Goal: Contribute content: Add original content to the website for others to see

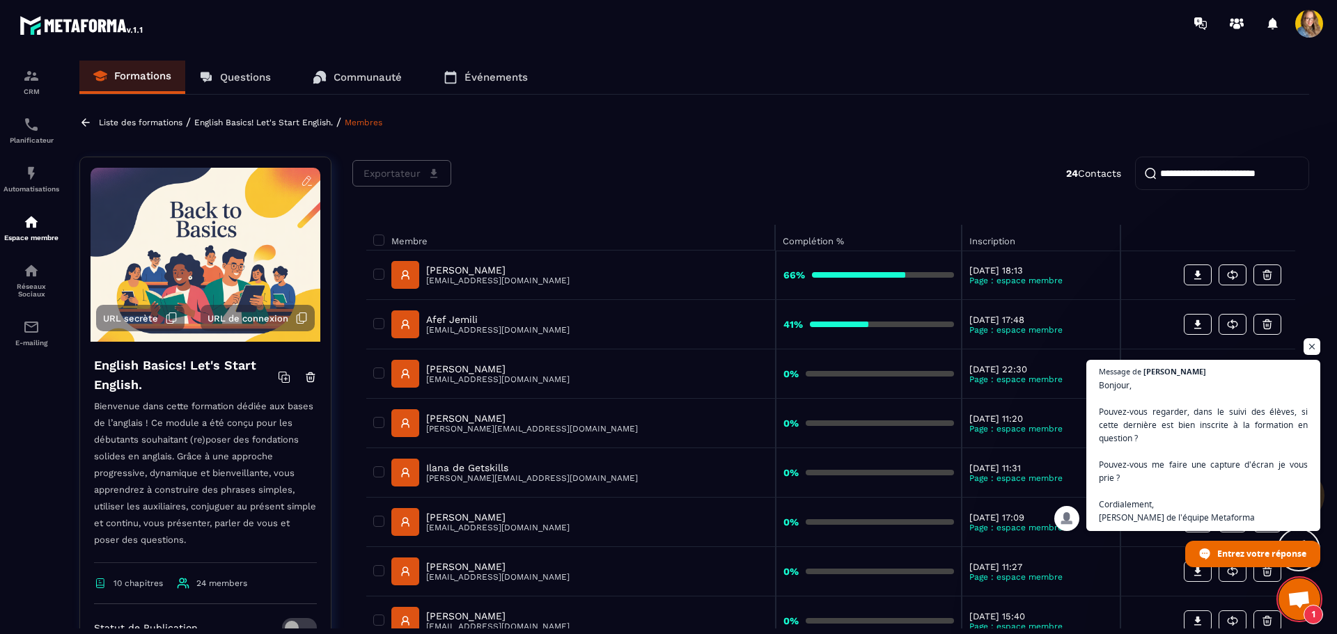
scroll to position [441, 0]
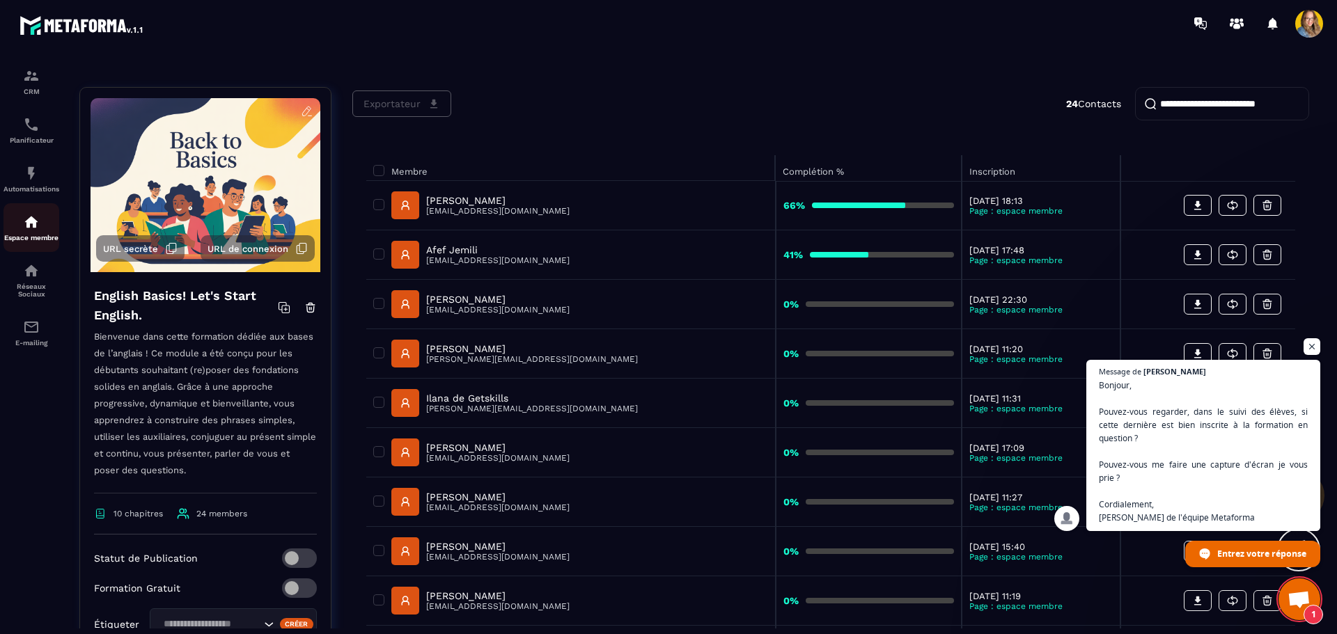
click at [40, 223] on div "Espace membre" at bounding box center [31, 228] width 56 height 28
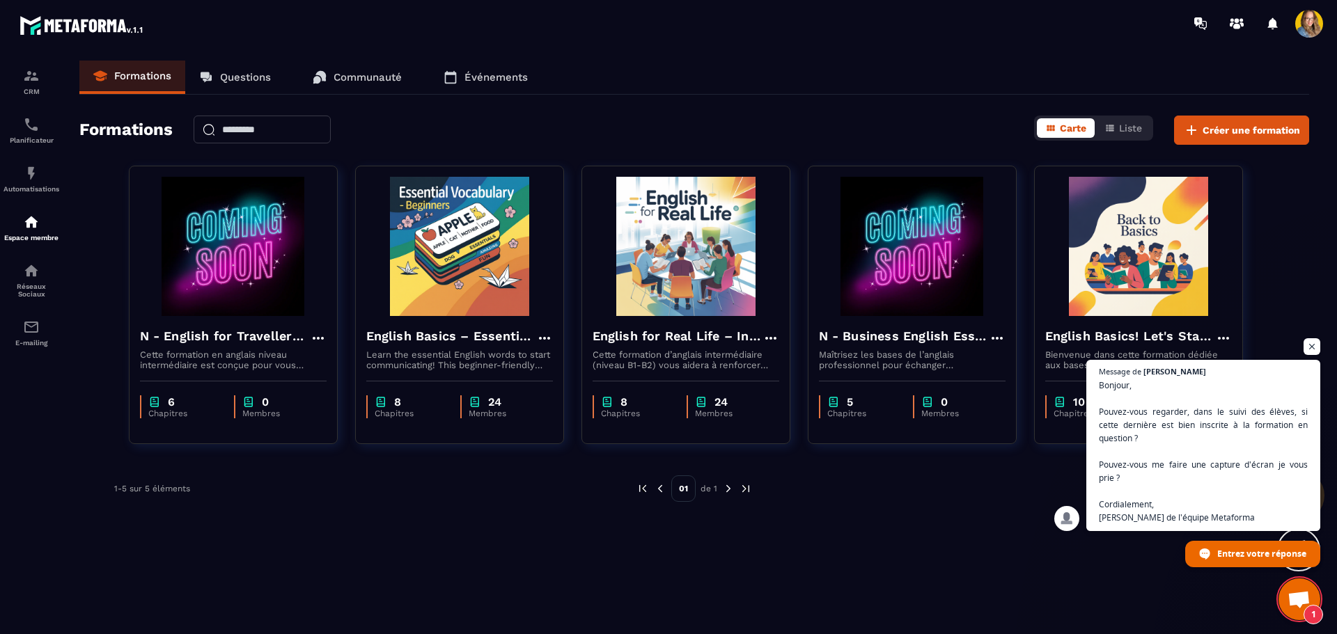
click at [494, 113] on div "Formations Questions Communauté Événements Formations Carte Liste Créer une for…" at bounding box center [693, 345] width 1257 height 568
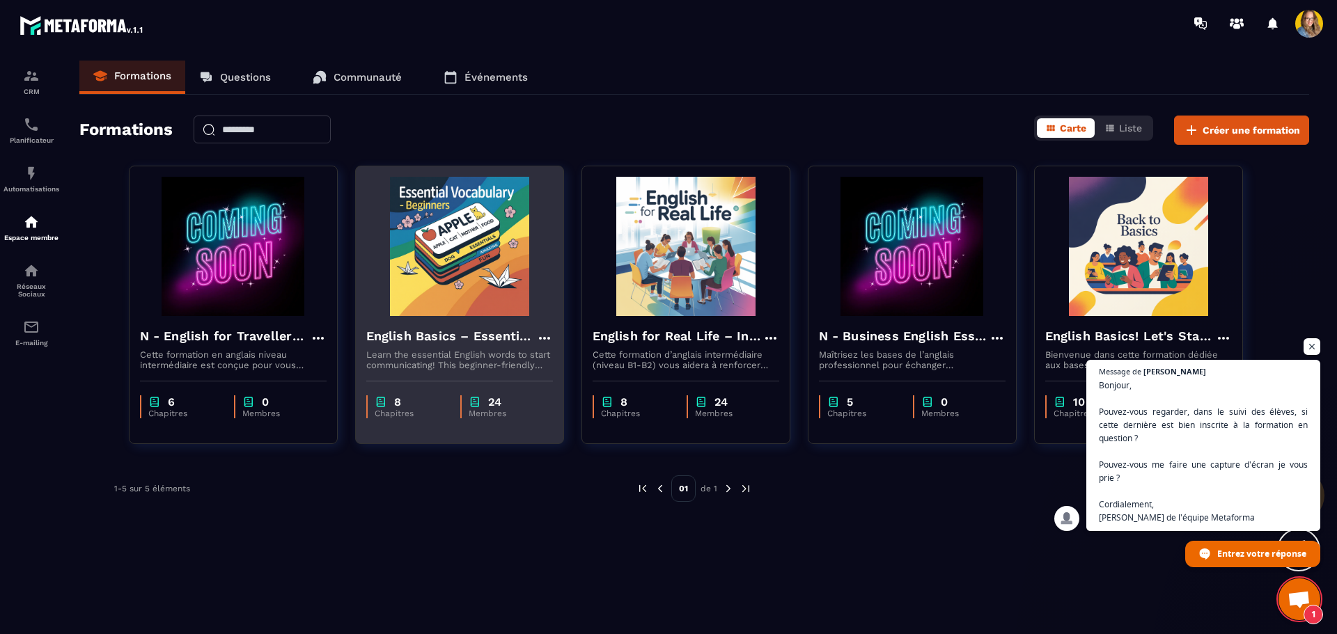
click at [457, 266] on img at bounding box center [459, 246] width 187 height 139
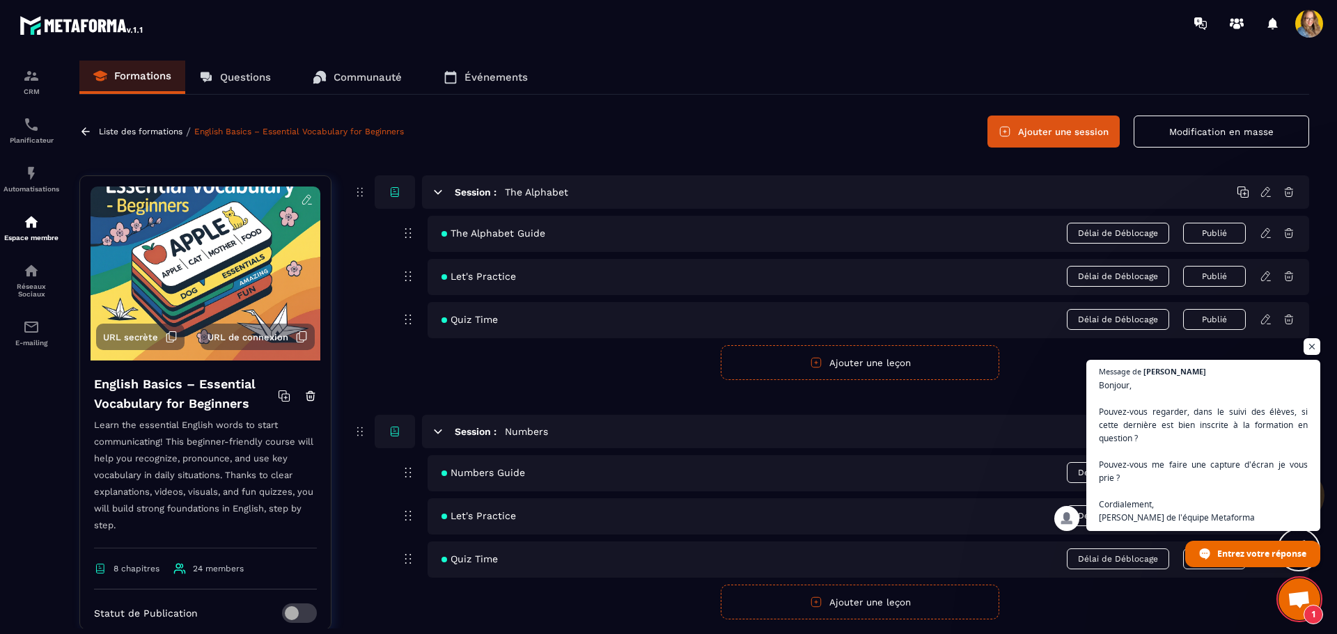
click at [860, 357] on button "Ajouter une leçon" at bounding box center [860, 362] width 278 height 35
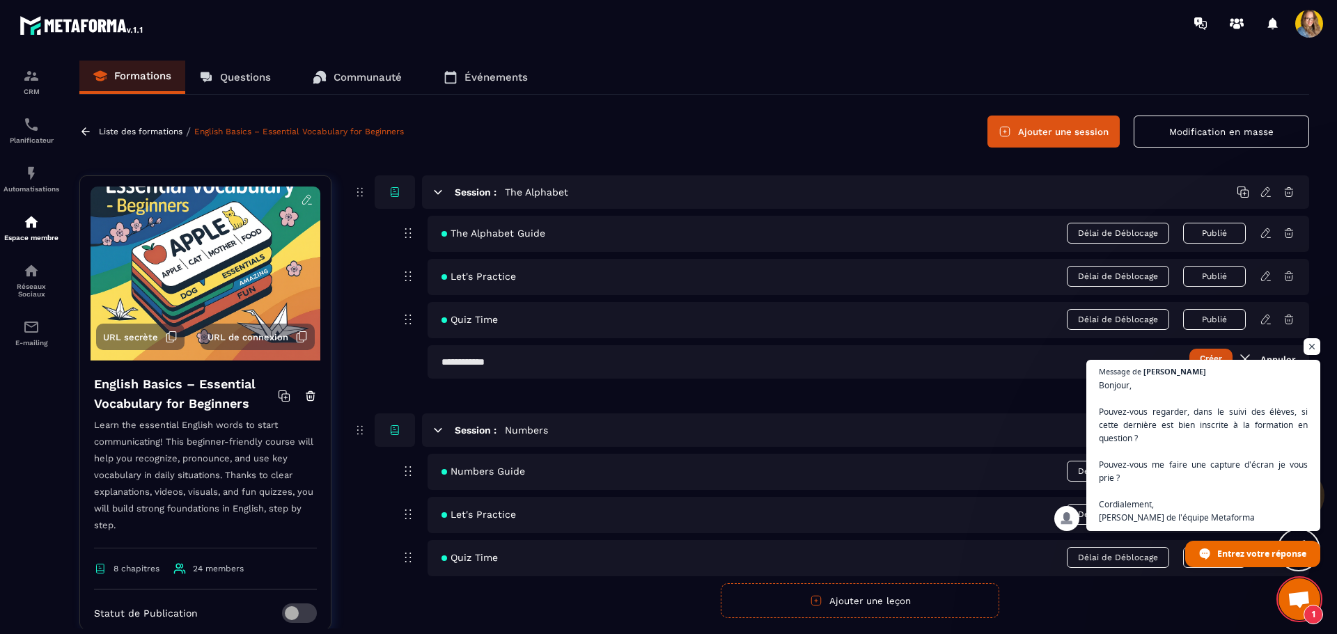
click at [490, 362] on input "text" at bounding box center [867, 361] width 881 height 33
type input "*"
type input "**********"
click at [1189, 349] on button "Créer" at bounding box center [1210, 358] width 43 height 19
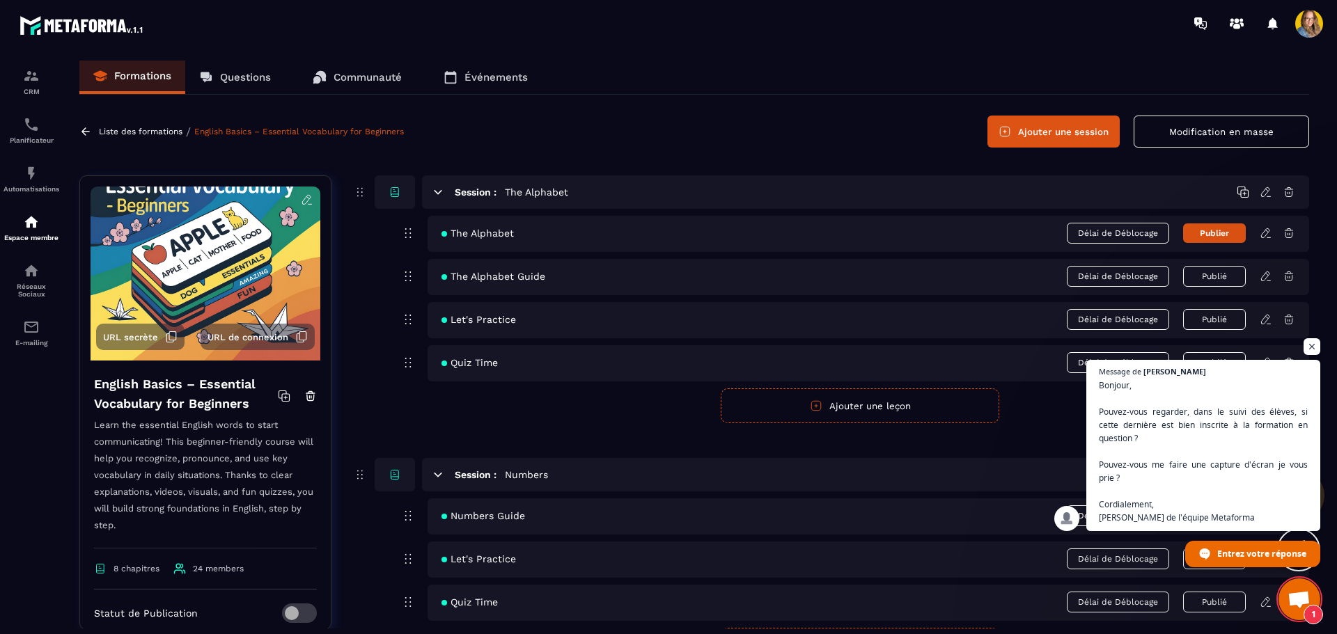
click at [362, 292] on div "Session : The Alphabet The Alphabet Délai de Déblocage Publier The Alphabet Gui…" at bounding box center [830, 299] width 957 height 248
click at [1268, 233] on icon at bounding box center [1265, 233] width 13 height 13
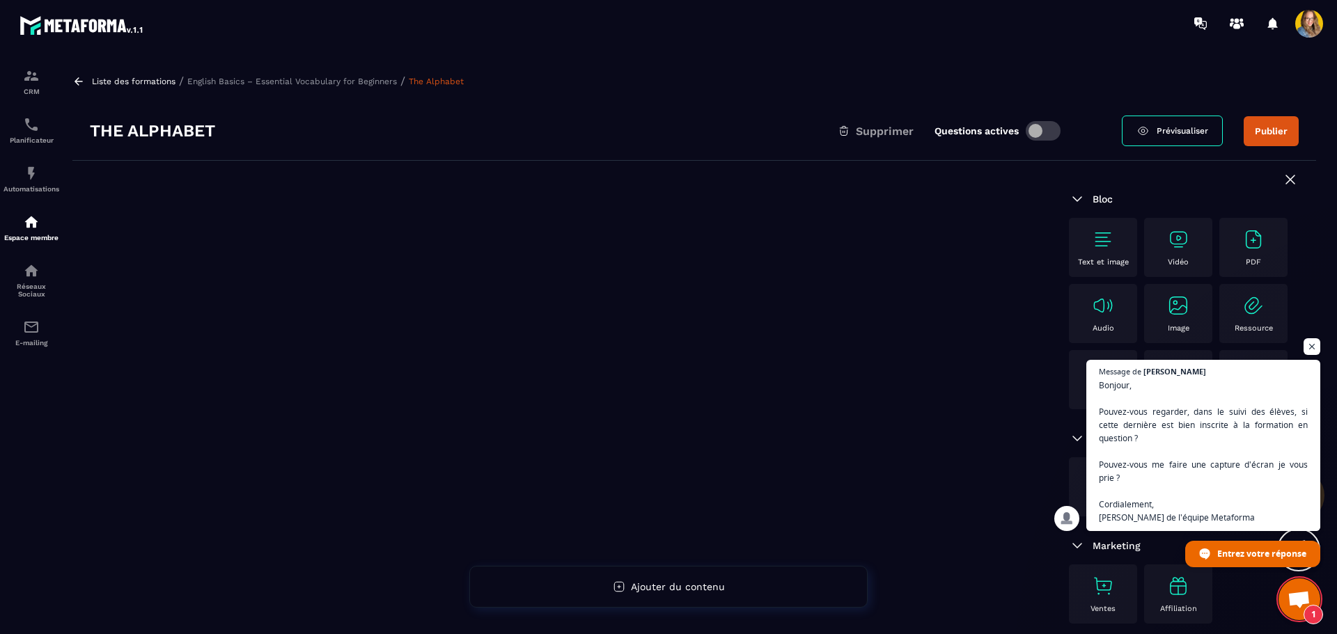
click at [1172, 244] on img at bounding box center [1178, 239] width 22 height 22
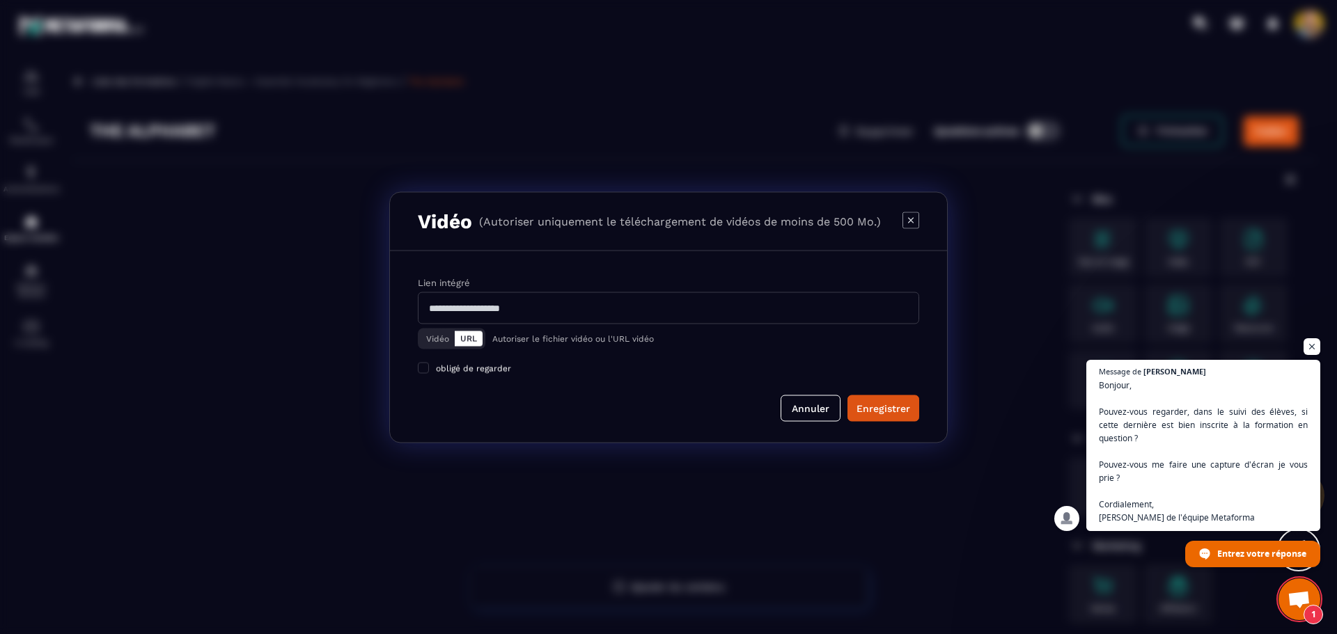
click at [430, 336] on button "Vidéo" at bounding box center [437, 338] width 34 height 15
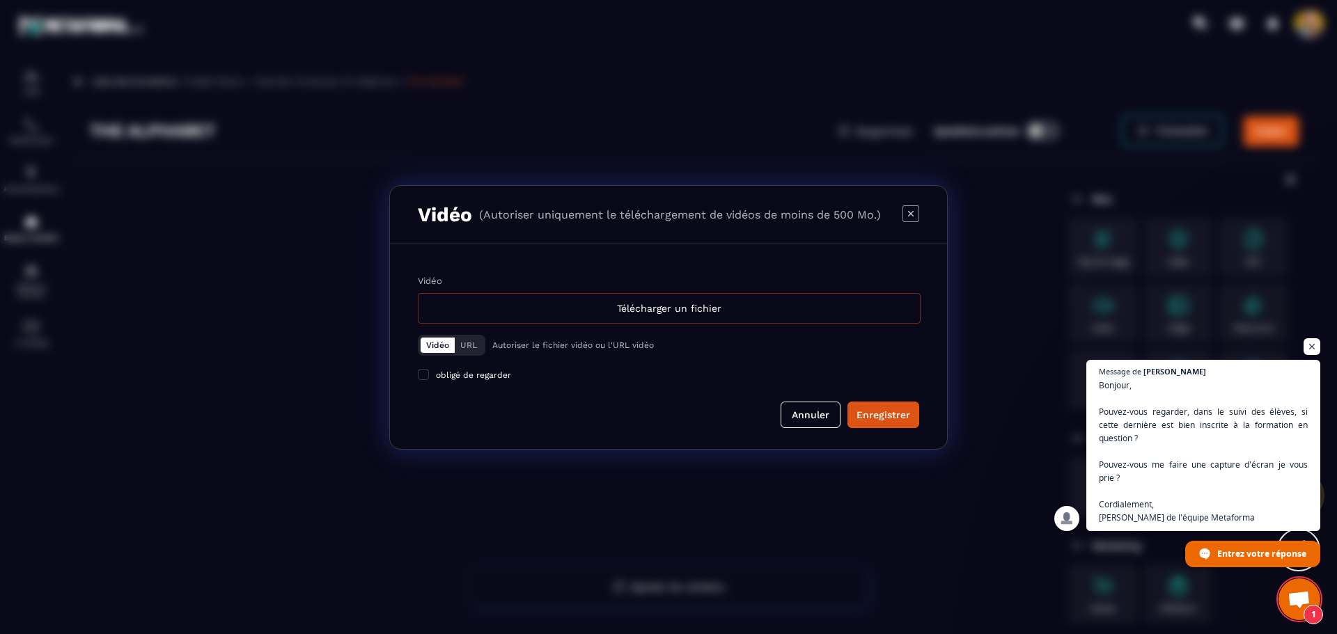
click at [527, 309] on div "Télécharger un fichier" at bounding box center [669, 308] width 503 height 31
click at [0, 0] on input "Vidéo Télécharger un fichier" at bounding box center [0, 0] width 0 height 0
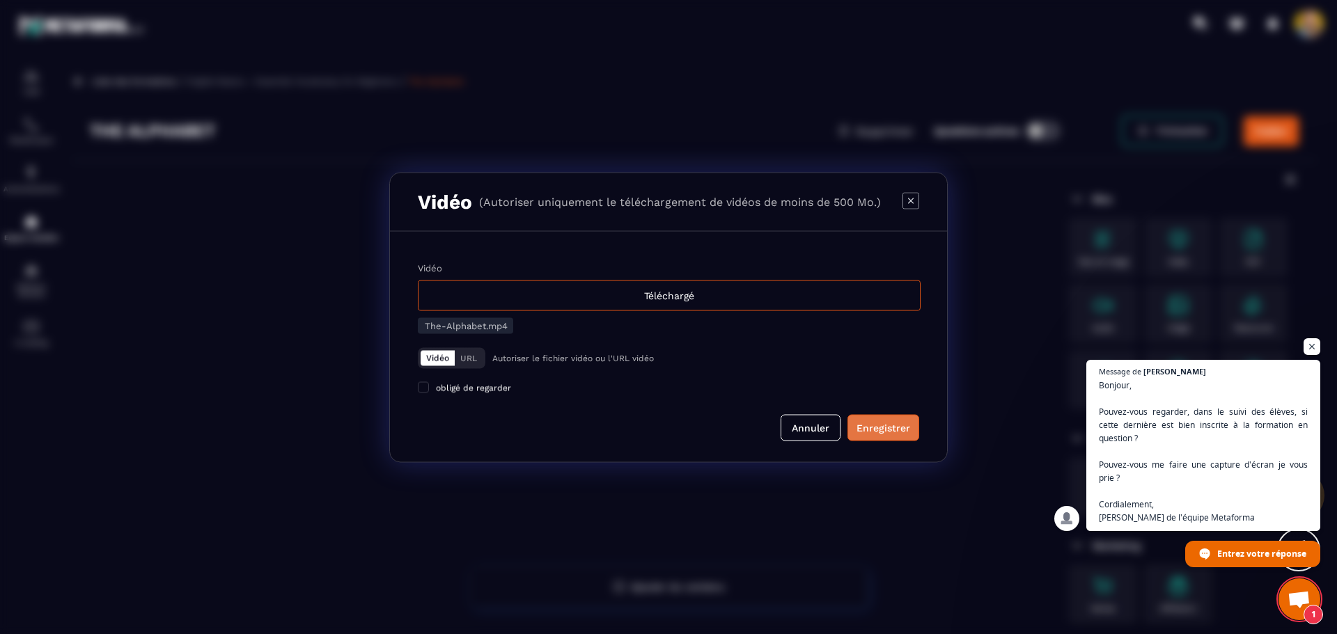
click at [881, 430] on div "Enregistrer" at bounding box center [883, 427] width 54 height 14
click at [1311, 351] on span "Ouvrir le chat" at bounding box center [1311, 346] width 17 height 17
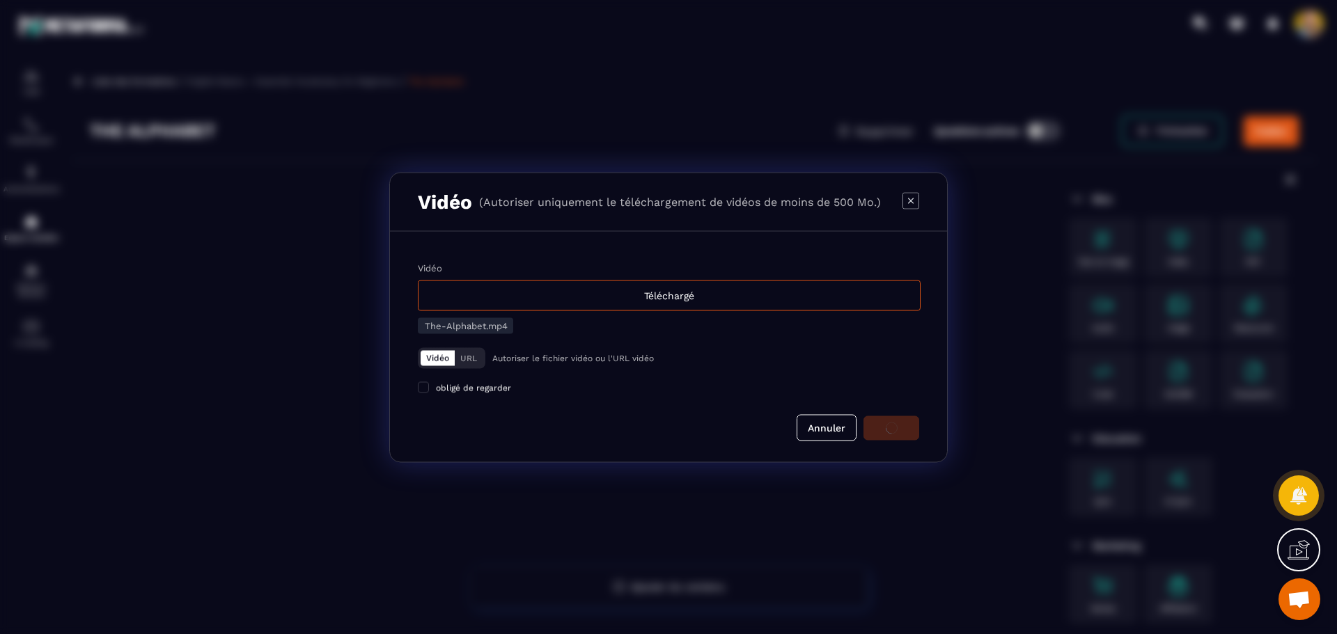
click at [507, 431] on div "Annuler" at bounding box center [668, 427] width 501 height 26
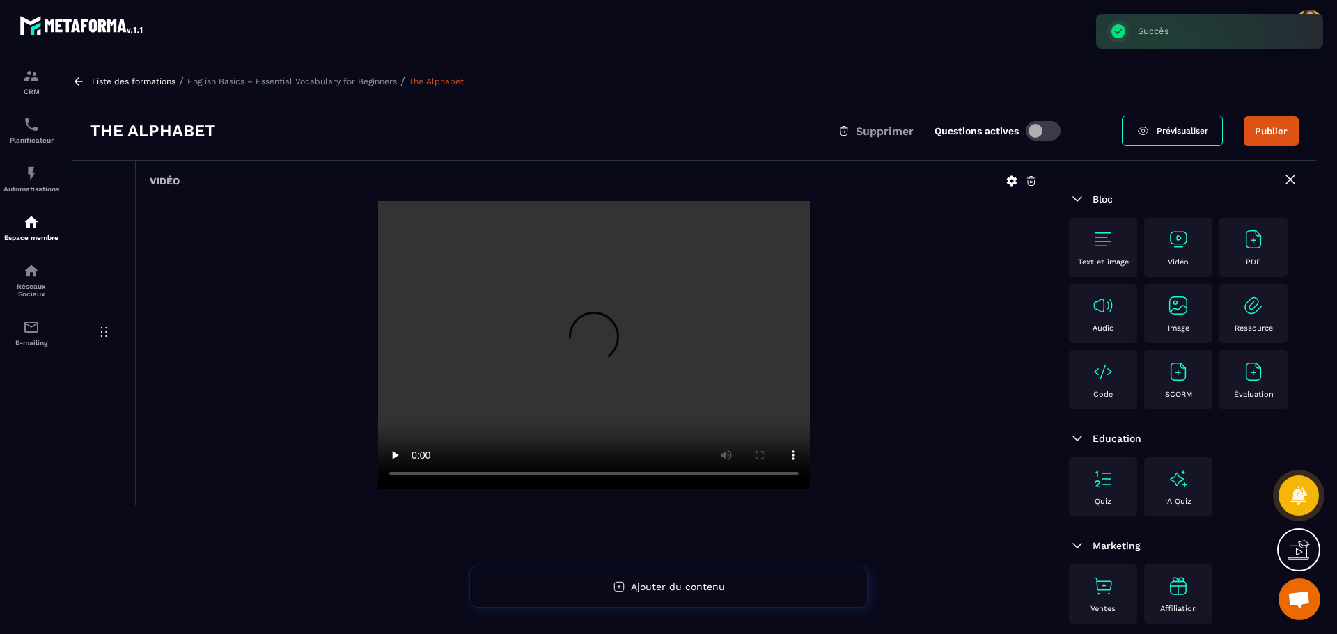
click at [269, 78] on p "English Basics – Essential Vocabulary for Beginners" at bounding box center [292, 82] width 210 height 10
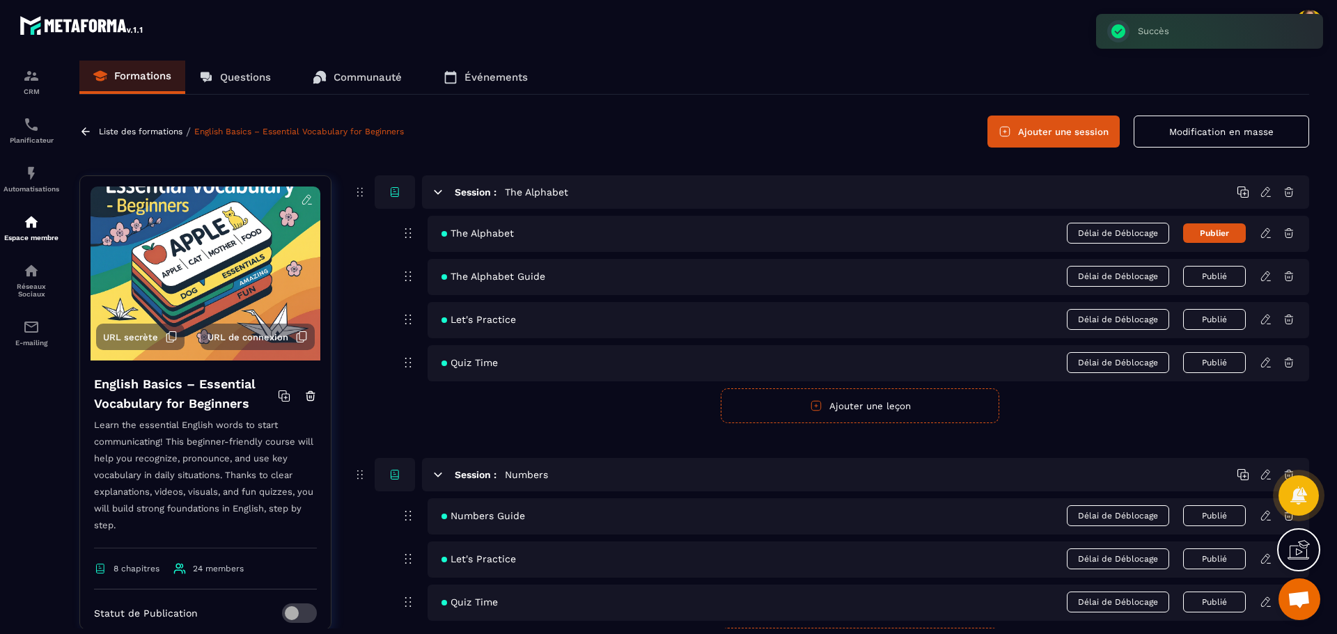
click at [1227, 236] on button "Publier" at bounding box center [1214, 232] width 63 height 19
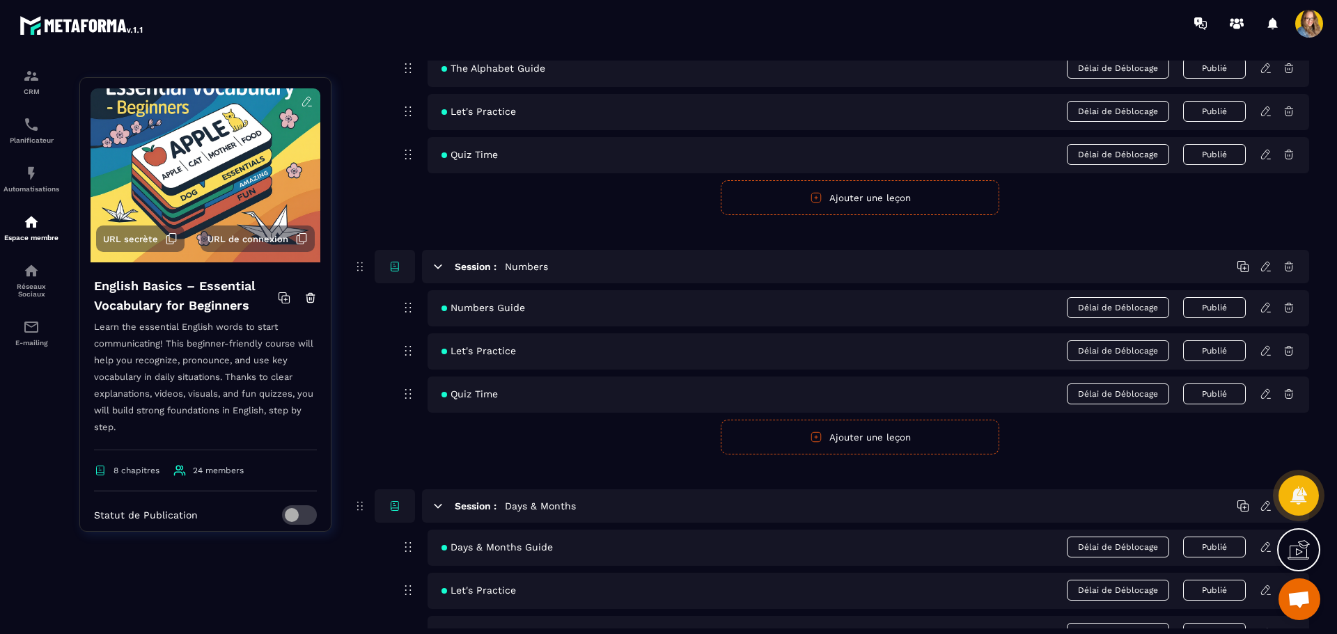
scroll to position [209, 0]
click at [372, 362] on div "Session : Numbers Numbers Guide Délai de Déblocage Publié Let's Practice Délai …" at bounding box center [830, 351] width 957 height 205
click at [896, 448] on button "Ajouter une leçon" at bounding box center [860, 436] width 278 height 35
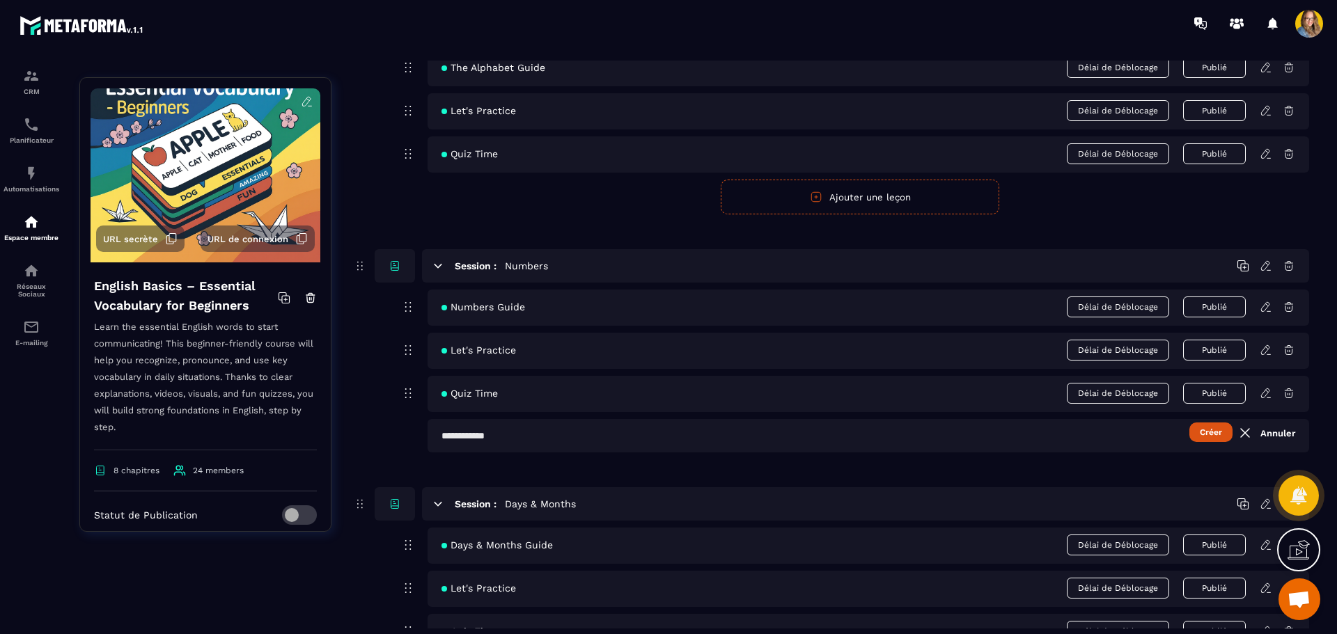
click at [691, 434] on input "text" at bounding box center [867, 435] width 881 height 33
type input "**********"
click at [1189, 423] on button "Créer" at bounding box center [1210, 432] width 43 height 19
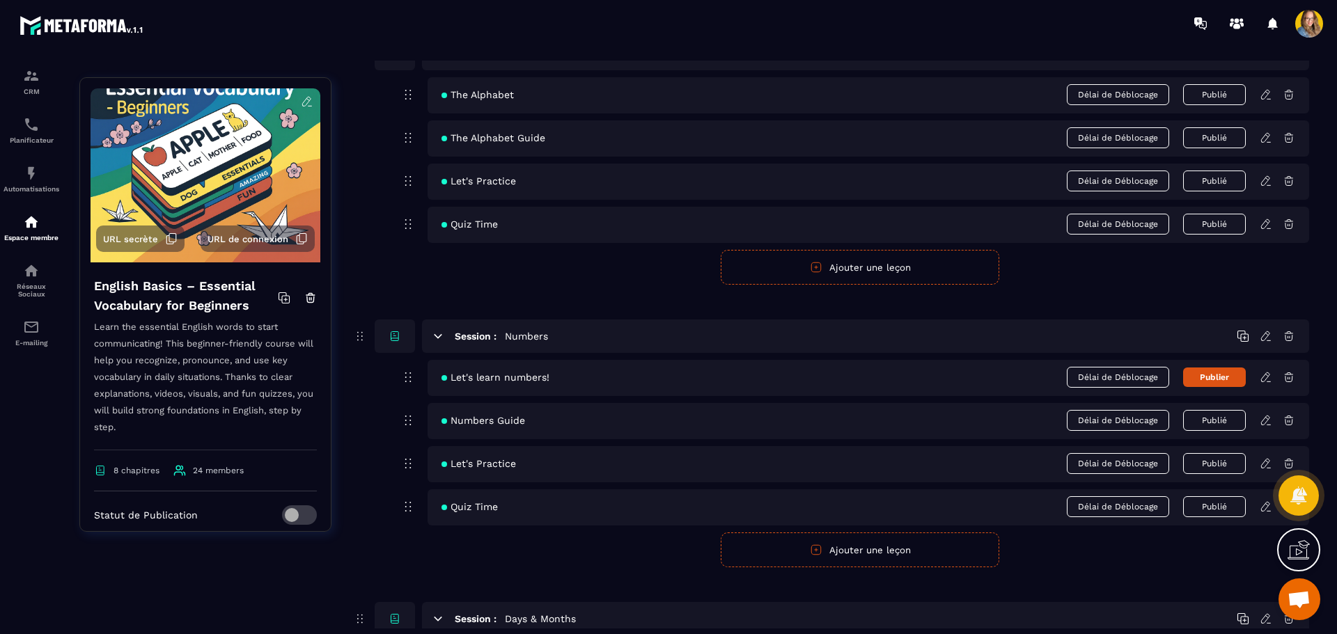
scroll to position [139, 0]
click at [1266, 377] on icon at bounding box center [1265, 376] width 13 height 13
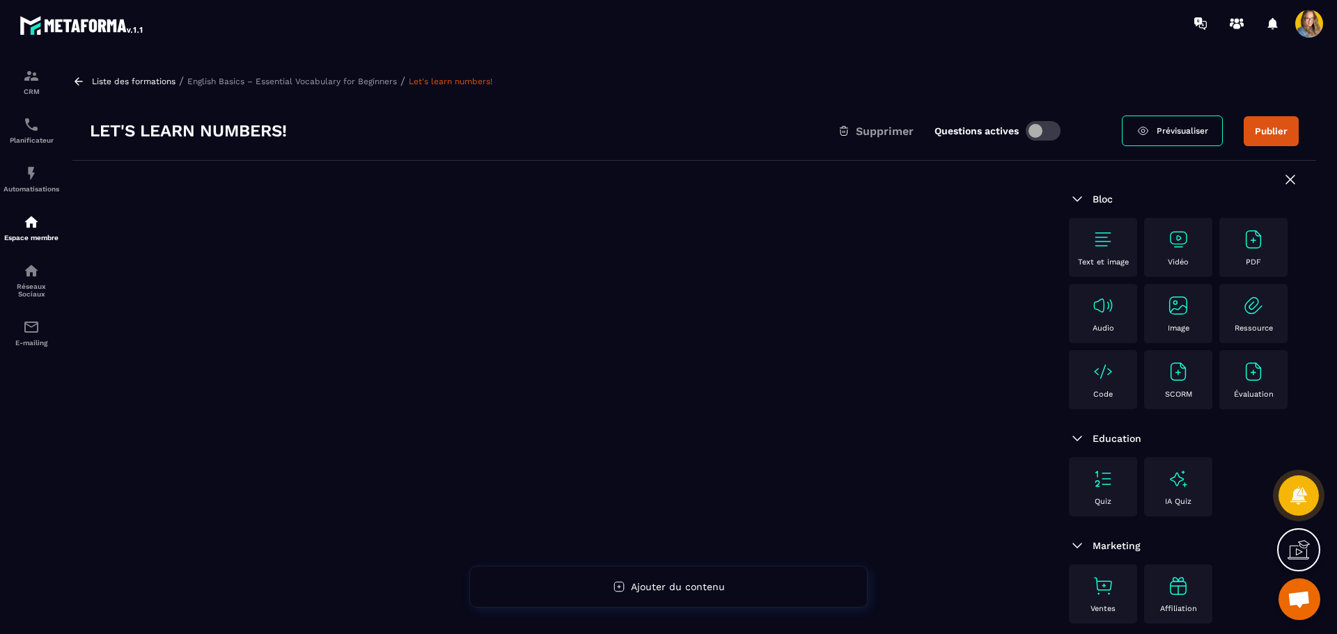
click at [293, 385] on div at bounding box center [561, 433] width 979 height 544
click at [1182, 230] on img at bounding box center [1178, 239] width 22 height 22
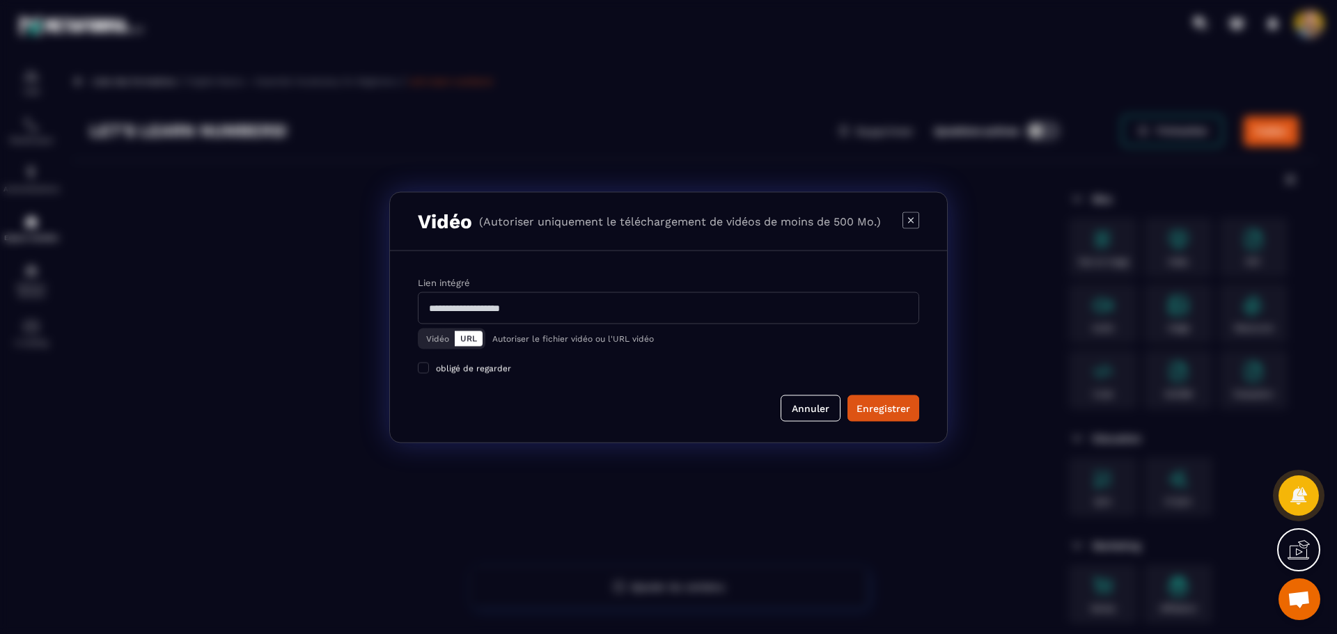
click at [443, 334] on button "Vidéo" at bounding box center [437, 338] width 34 height 15
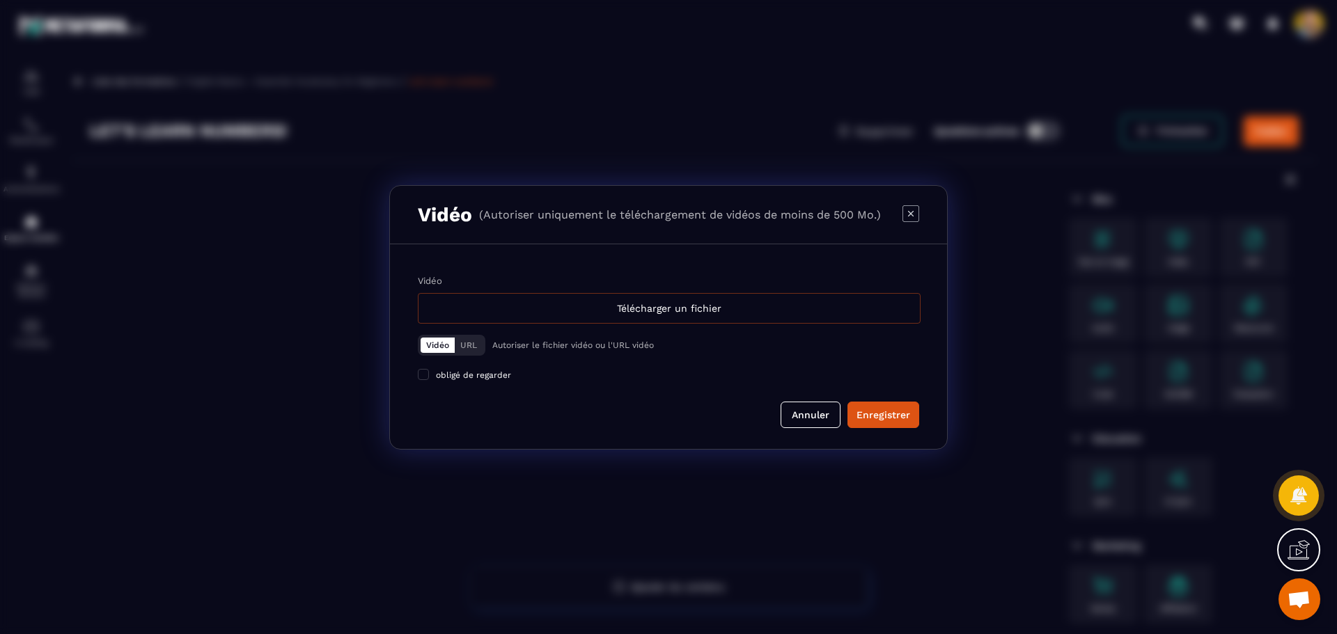
click at [588, 306] on div "Télécharger un fichier" at bounding box center [669, 308] width 503 height 31
click at [0, 0] on input "Vidéo Télécharger un fichier" at bounding box center [0, 0] width 0 height 0
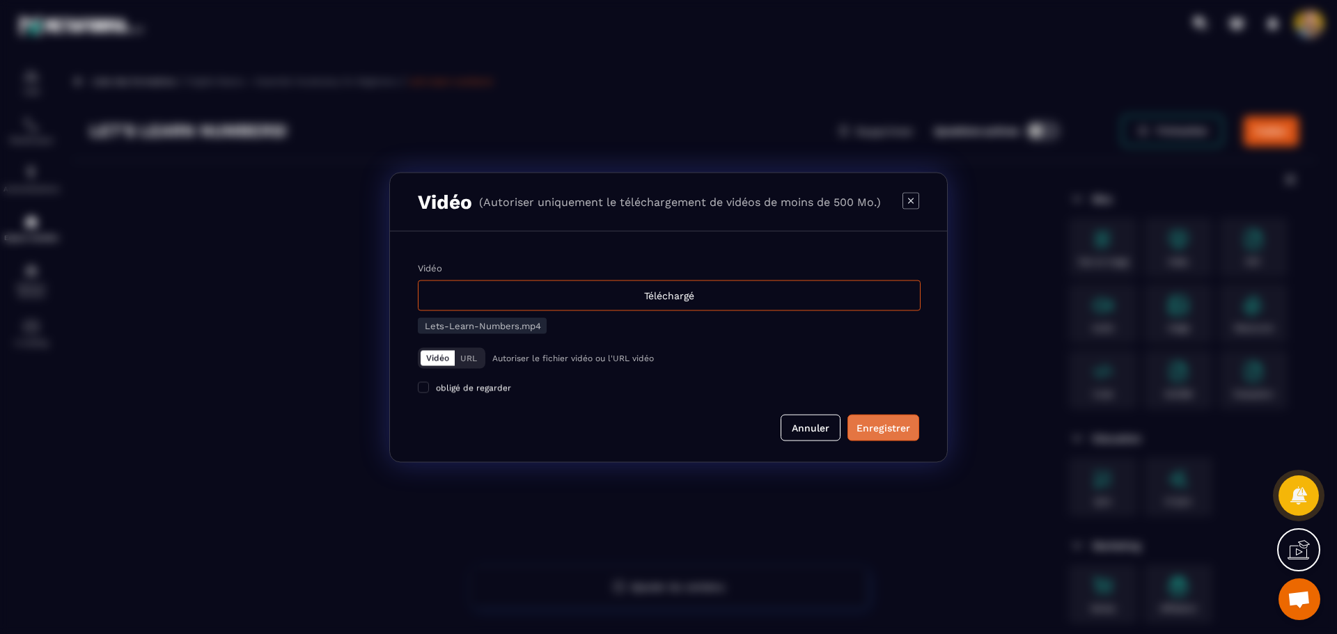
click at [882, 423] on div "Enregistrer" at bounding box center [883, 427] width 54 height 14
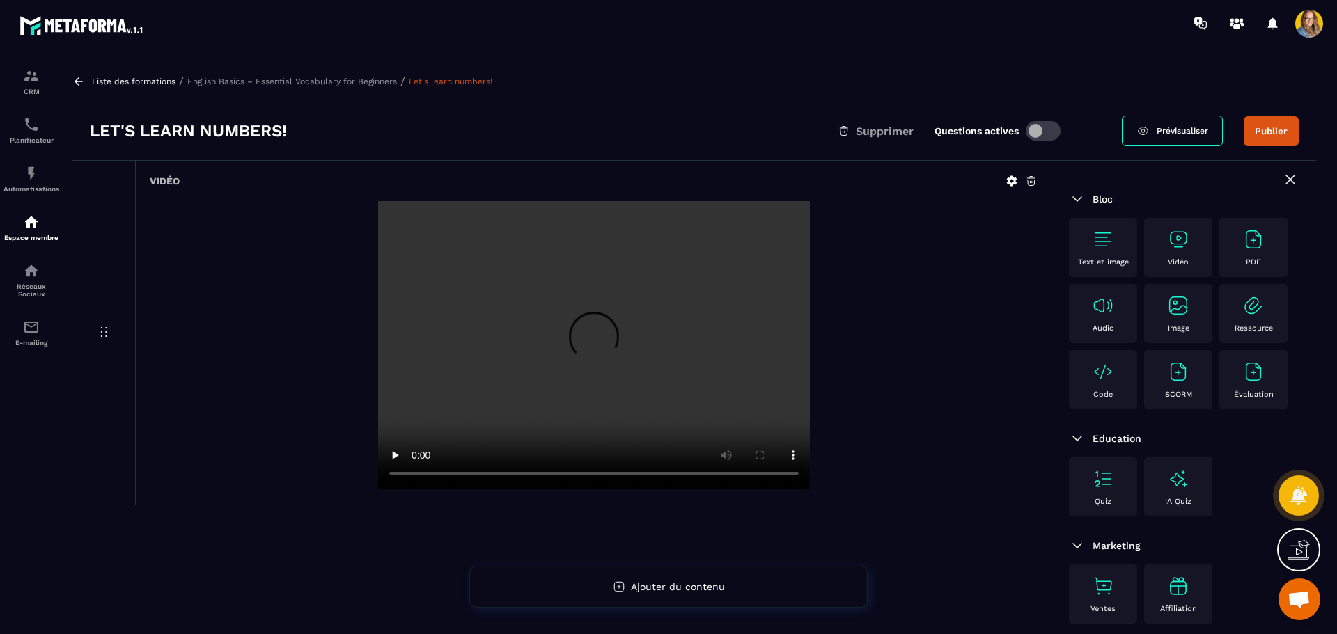
click at [1284, 138] on button "Publier" at bounding box center [1270, 131] width 55 height 30
click at [313, 81] on p "English Basics – Essential Vocabulary for Beginners" at bounding box center [292, 82] width 210 height 10
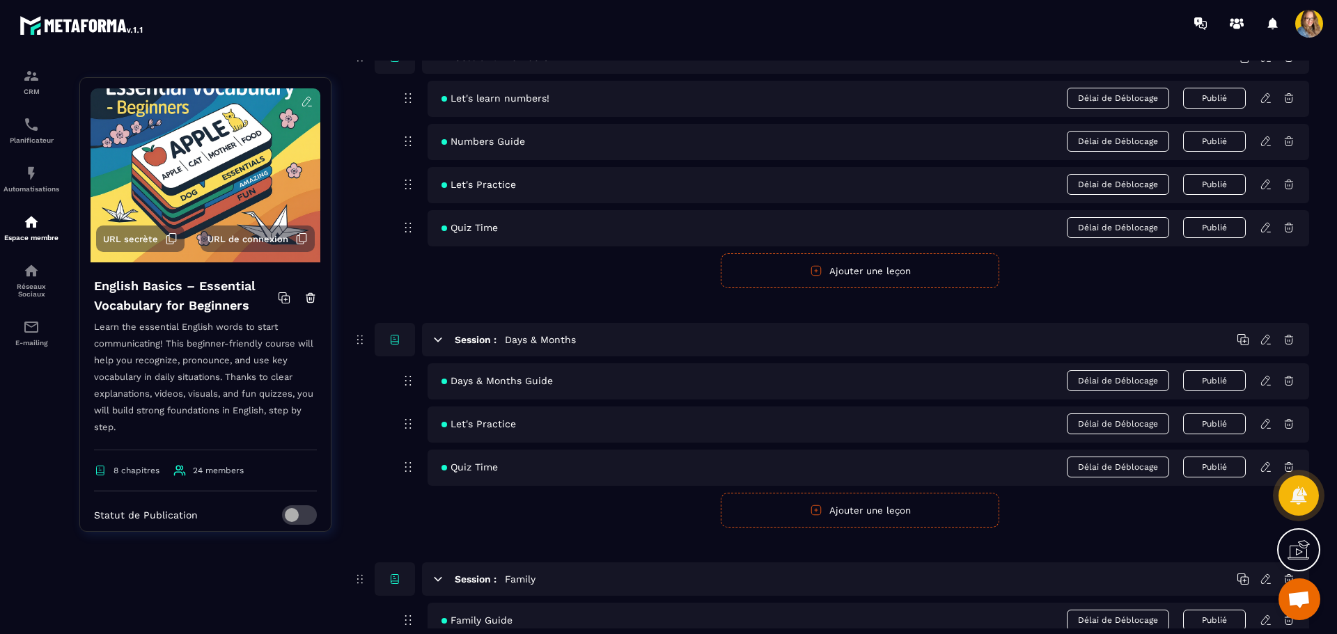
scroll to position [487, 0]
